Goal: Information Seeking & Learning: Learn about a topic

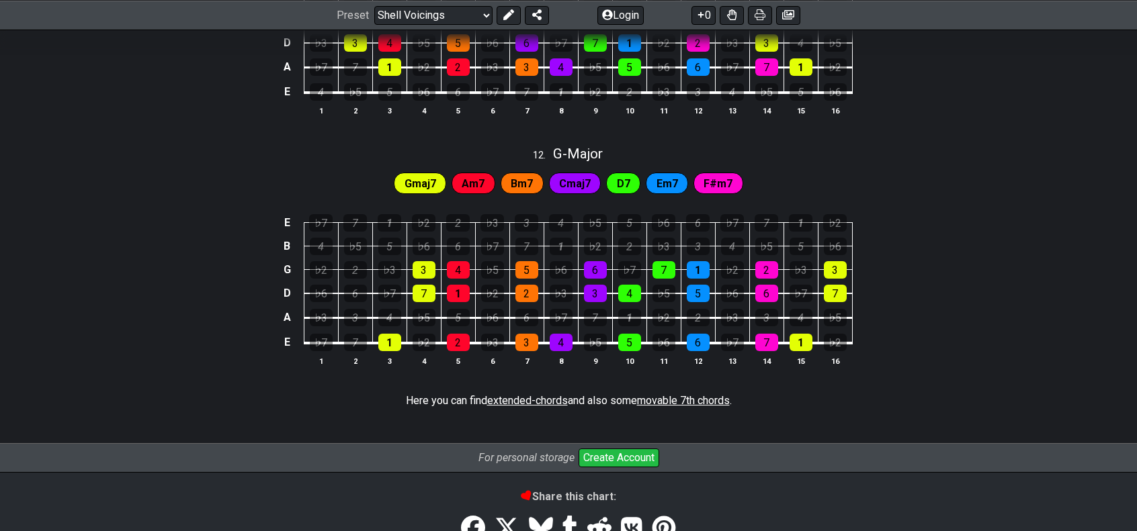
scroll to position [1320, 0]
drag, startPoint x: 674, startPoint y: 389, endPoint x: 658, endPoint y: 394, distance: 16.4
click at [658, 394] on span "movable 7th chords" at bounding box center [683, 400] width 93 height 13
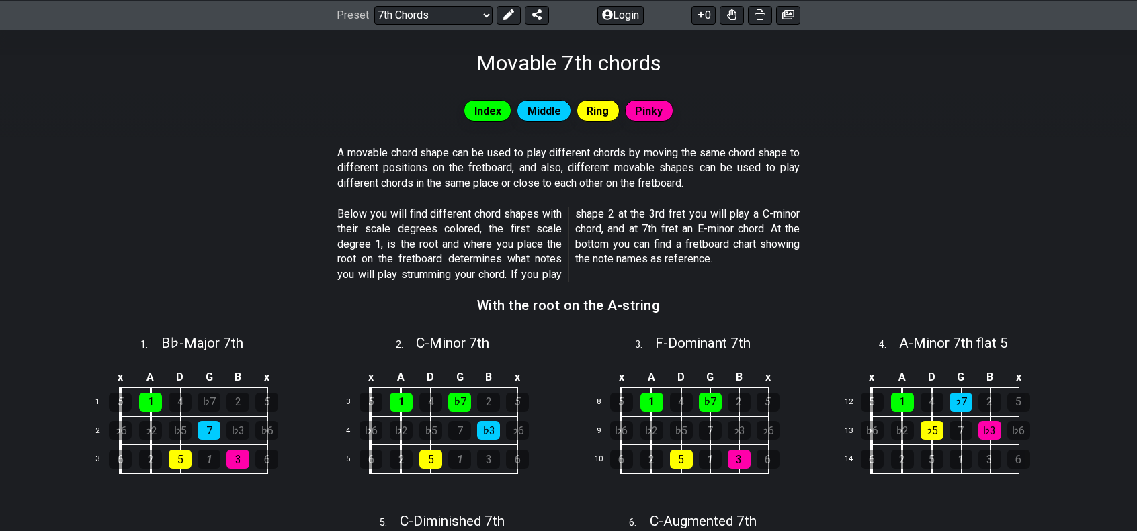
scroll to position [207, 0]
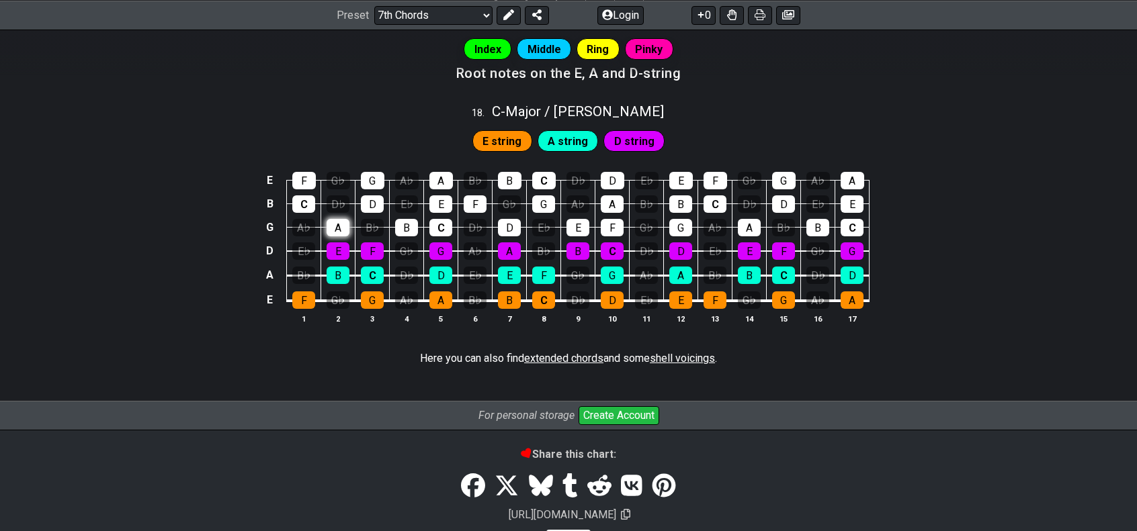
scroll to position [1600, 0]
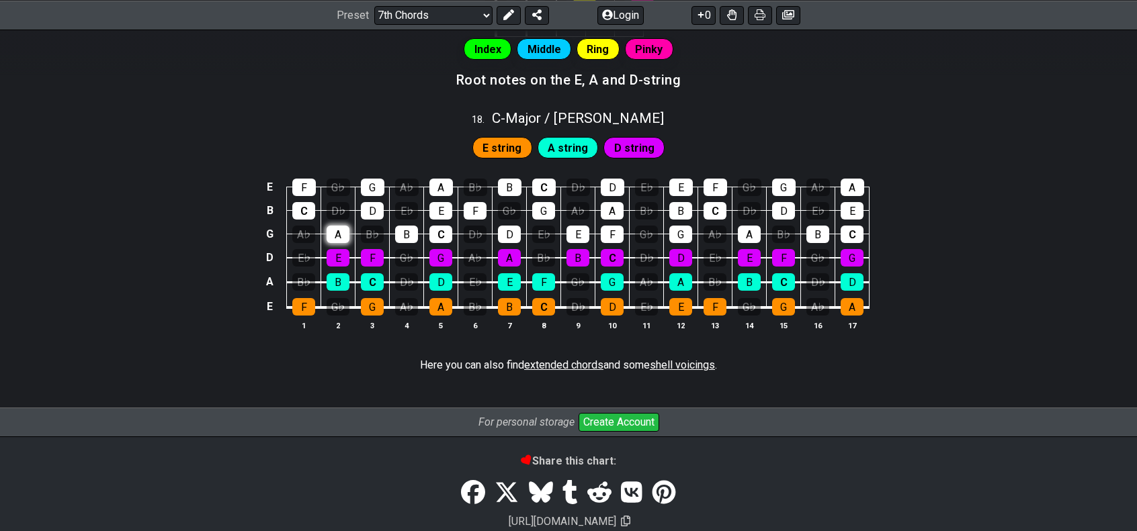
click at [337, 226] on div "A" at bounding box center [337, 234] width 23 height 17
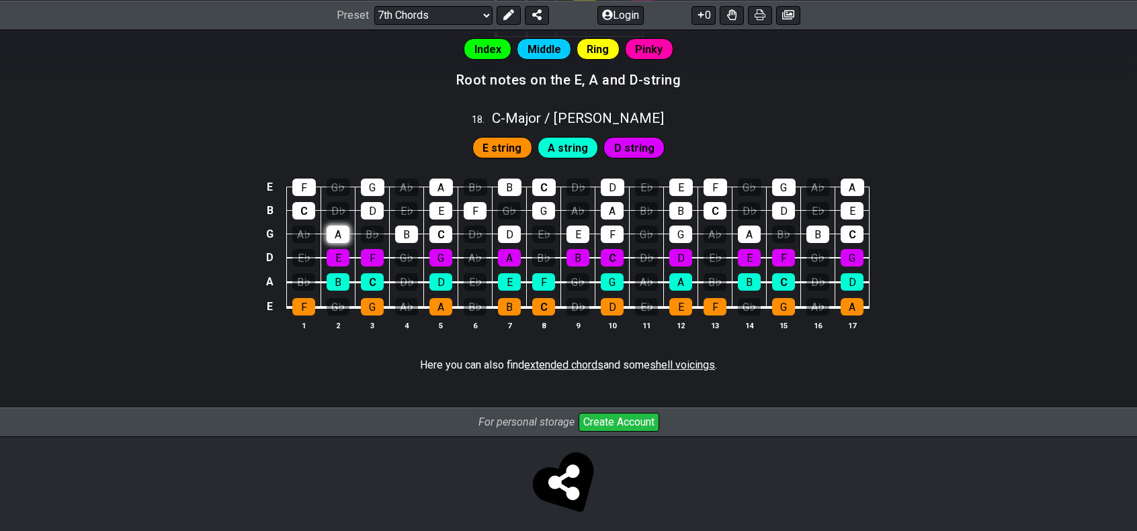
click at [344, 229] on div "A" at bounding box center [337, 234] width 23 height 17
click at [341, 226] on div "A" at bounding box center [337, 234] width 23 height 17
click at [343, 226] on div "A" at bounding box center [337, 234] width 23 height 17
click at [407, 227] on div "B" at bounding box center [406, 234] width 23 height 17
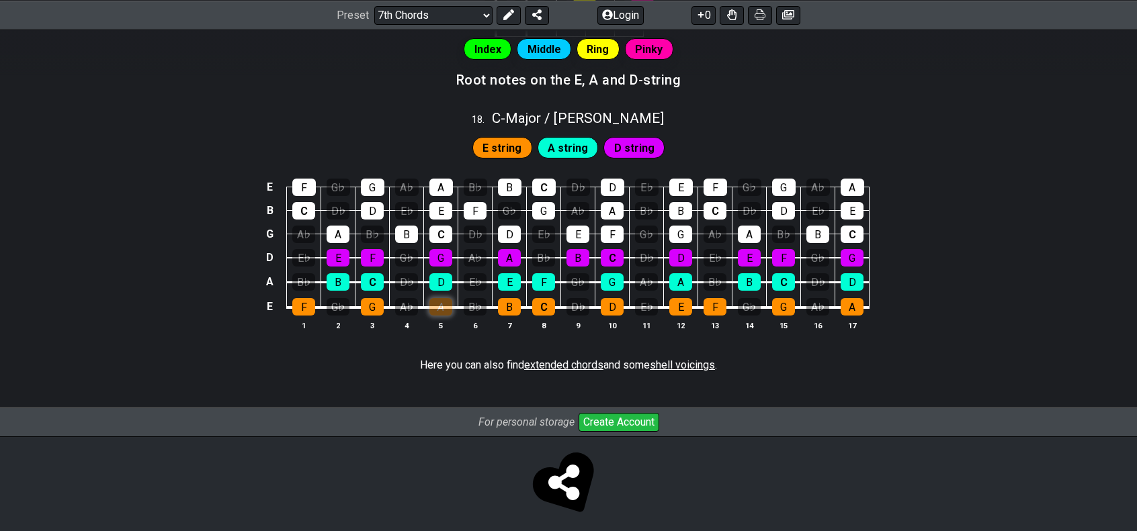
click at [438, 298] on div "A" at bounding box center [440, 306] width 23 height 17
click at [447, 298] on div "A" at bounding box center [440, 306] width 23 height 17
click at [474, 15] on select "Welcome to #fretflip! Initial Preset Custom Preset Minor Pentatonic Major Penta…" at bounding box center [433, 14] width 118 height 19
click at [374, 5] on select "Welcome to #fretflip! Initial Preset Custom Preset Minor Pentatonic Major Penta…" at bounding box center [433, 14] width 118 height 19
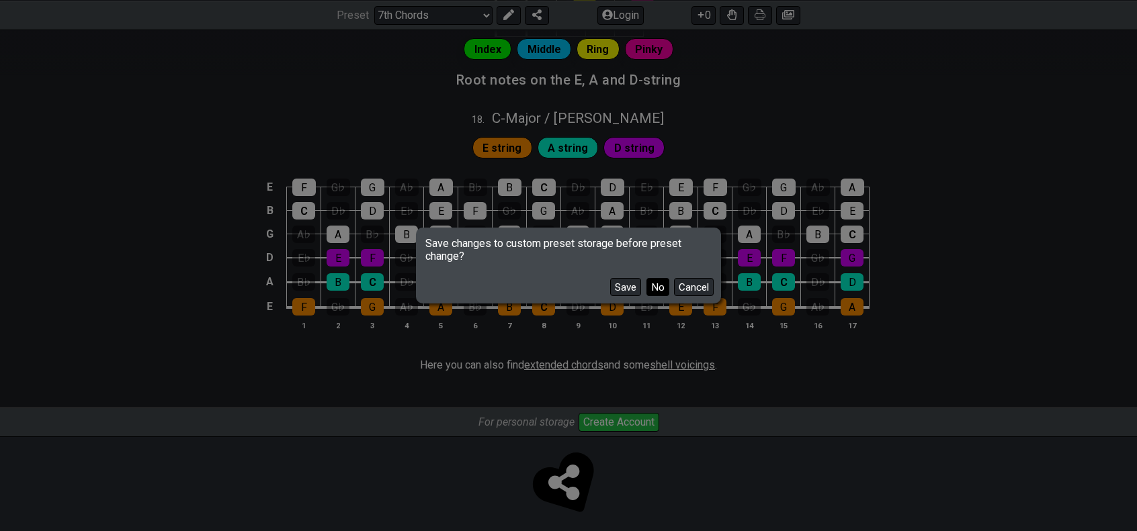
click at [662, 292] on button "No" at bounding box center [657, 287] width 23 height 18
select select "/welcome"
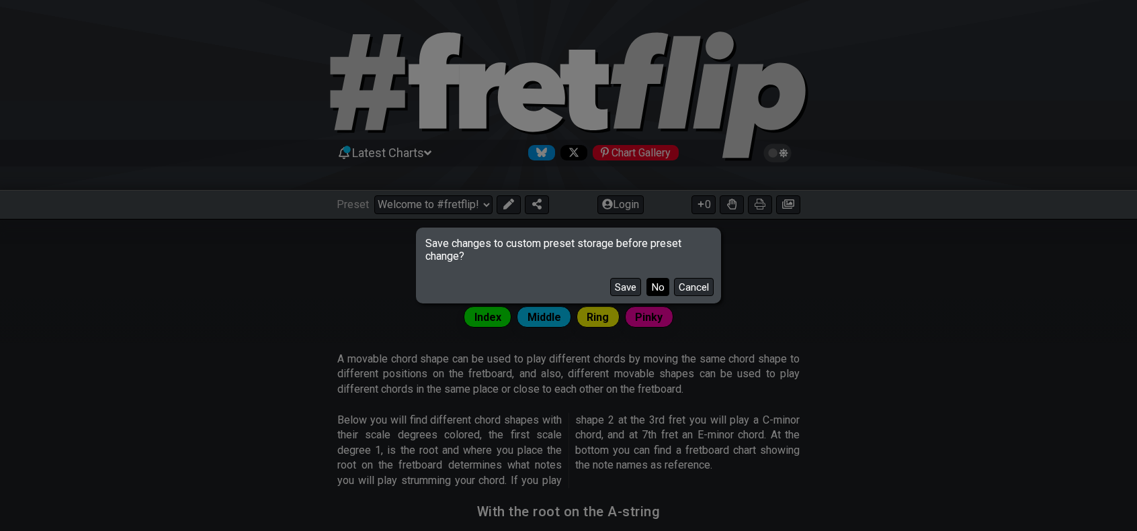
select select "C"
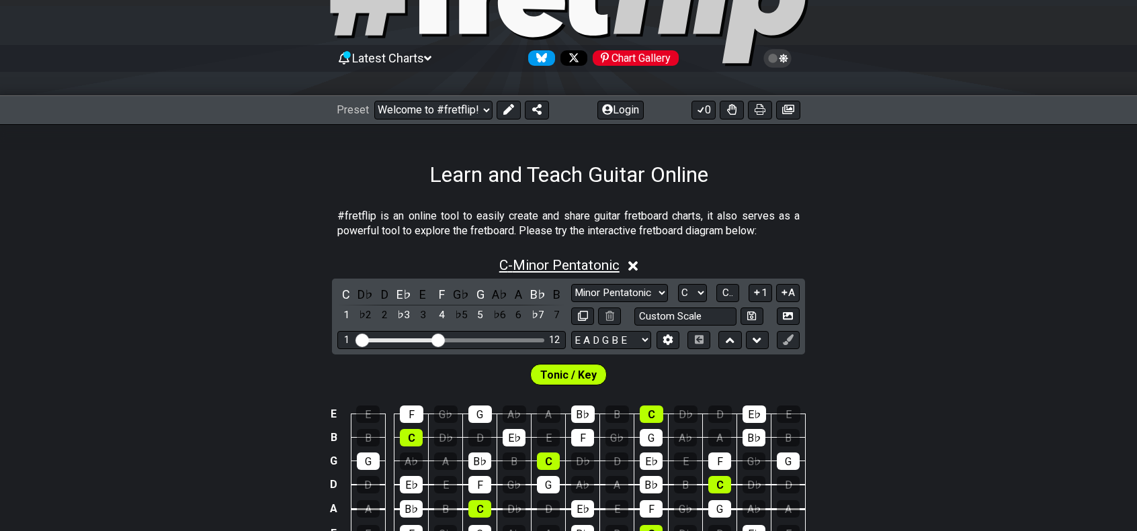
scroll to position [95, 0]
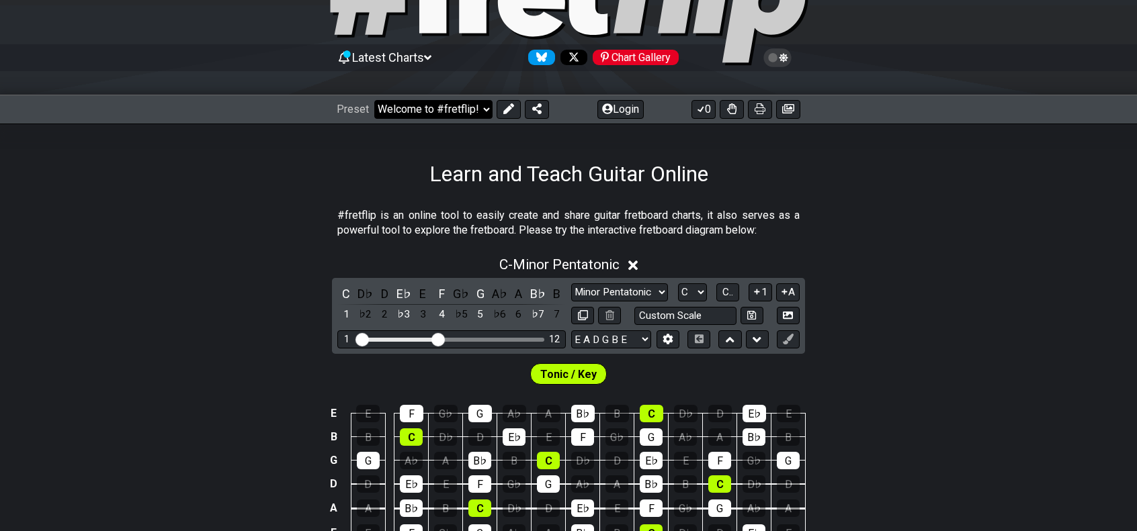
click at [487, 107] on select "Welcome to #fretflip! Initial Preset Custom Preset Minor Pentatonic Major Penta…" at bounding box center [433, 109] width 118 height 19
click at [374, 100] on select "Welcome to #fretflip! Initial Preset Custom Preset Minor Pentatonic Major Penta…" at bounding box center [433, 109] width 118 height 19
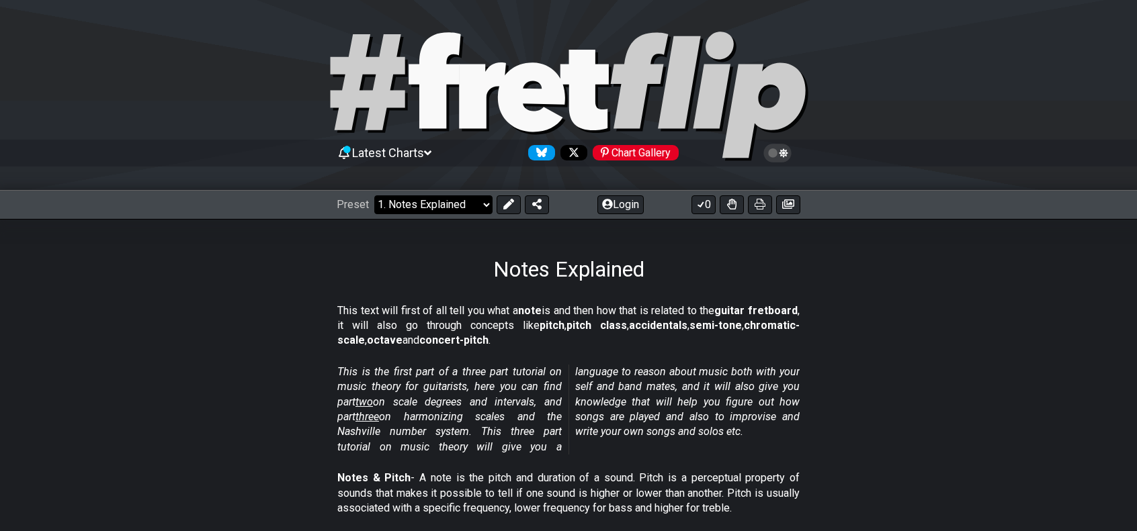
click at [461, 205] on select "Welcome to #fretflip! Initial Preset Custom Preset Minor Pentatonic Major Penta…" at bounding box center [433, 204] width 118 height 19
click at [374, 195] on select "Welcome to #fretflip! Initial Preset Custom Preset Minor Pentatonic Major Penta…" at bounding box center [433, 204] width 118 height 19
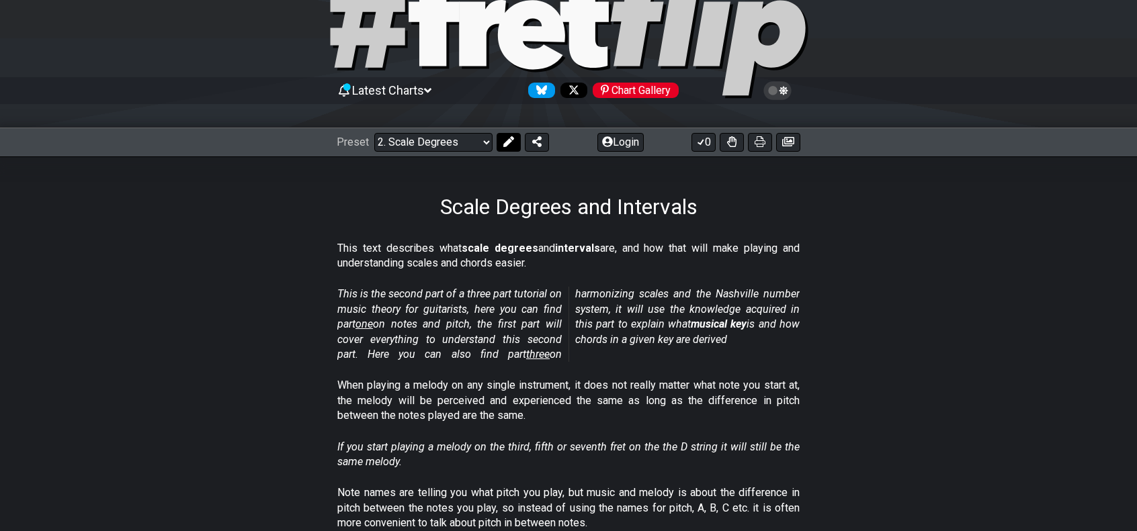
scroll to position [63, 0]
click at [478, 142] on select "Welcome to #fretflip! Initial Preset Custom Preset Minor Pentatonic Major Penta…" at bounding box center [433, 141] width 118 height 19
click at [374, 132] on select "Welcome to #fretflip! Initial Preset Custom Preset Minor Pentatonic Major Penta…" at bounding box center [433, 141] width 118 height 19
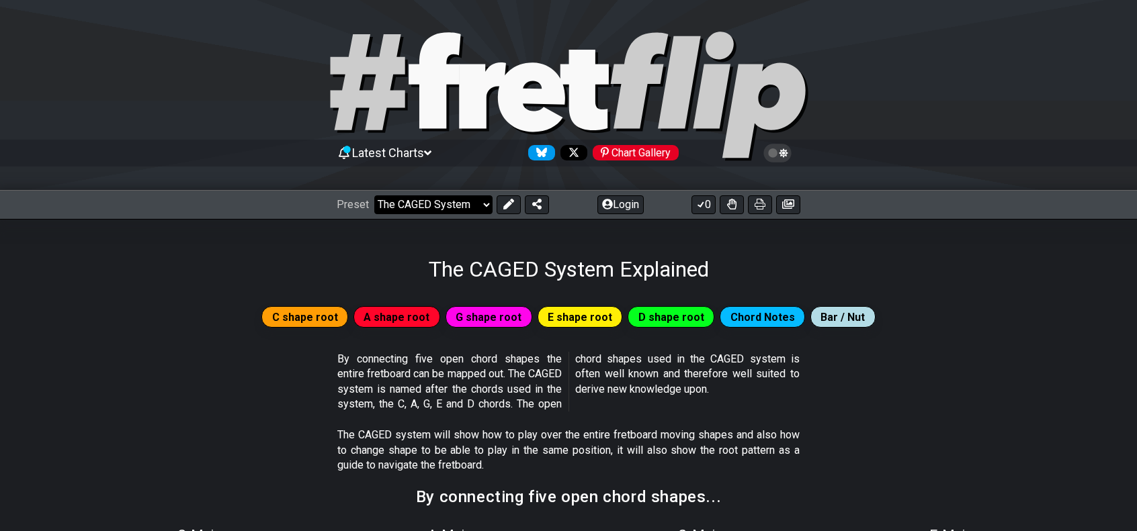
click at [476, 206] on select "Welcome to #fretflip! Initial Preset Custom Preset Minor Pentatonic Major Penta…" at bounding box center [433, 204] width 118 height 19
click at [374, 195] on select "Welcome to #fretflip! Initial Preset Custom Preset Minor Pentatonic Major Penta…" at bounding box center [433, 204] width 118 height 19
select select "/shell-voicings"
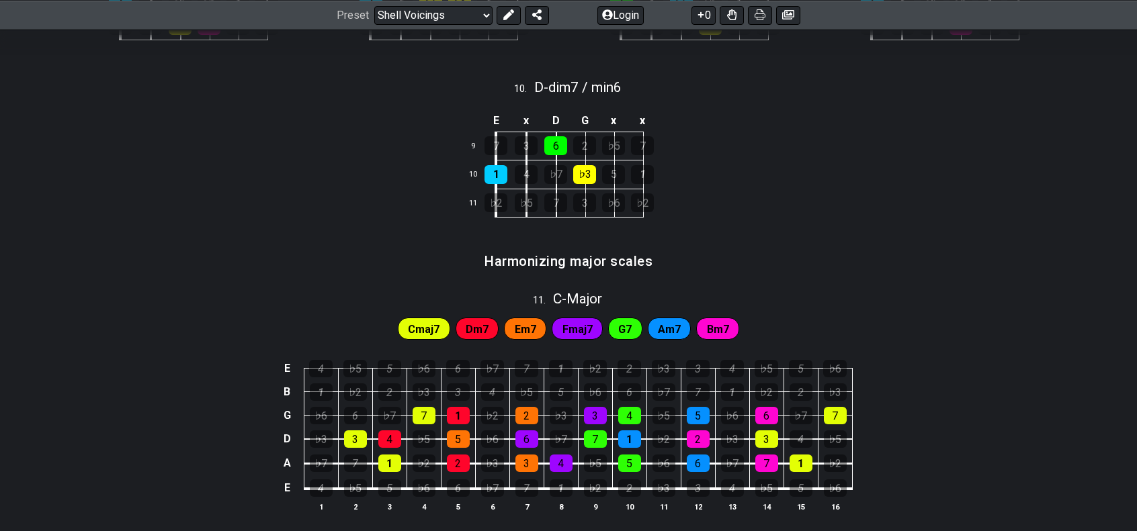
scroll to position [850, 0]
